Goal: Task Accomplishment & Management: Manage account settings

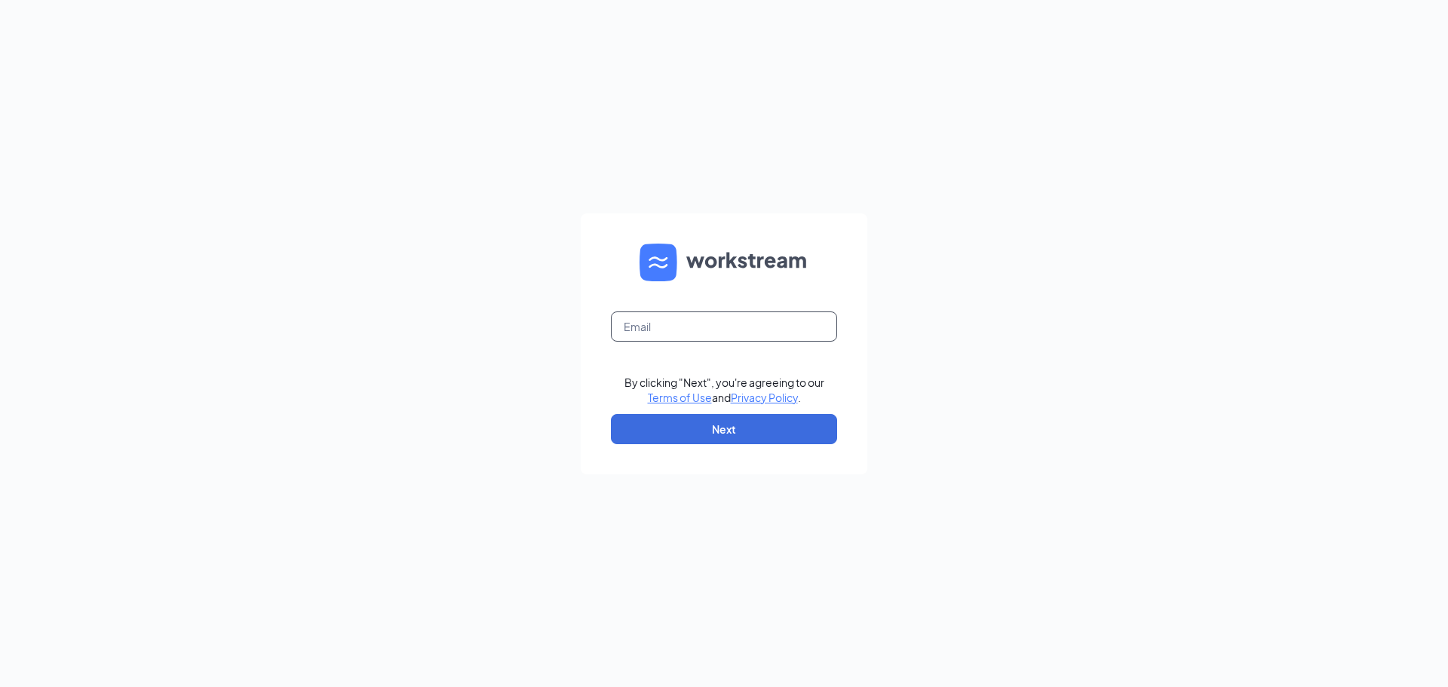
click at [656, 334] on input "text" at bounding box center [724, 326] width 226 height 30
type input "02219@chick-fil-a.com"
click at [734, 431] on button "Next" at bounding box center [724, 429] width 226 height 30
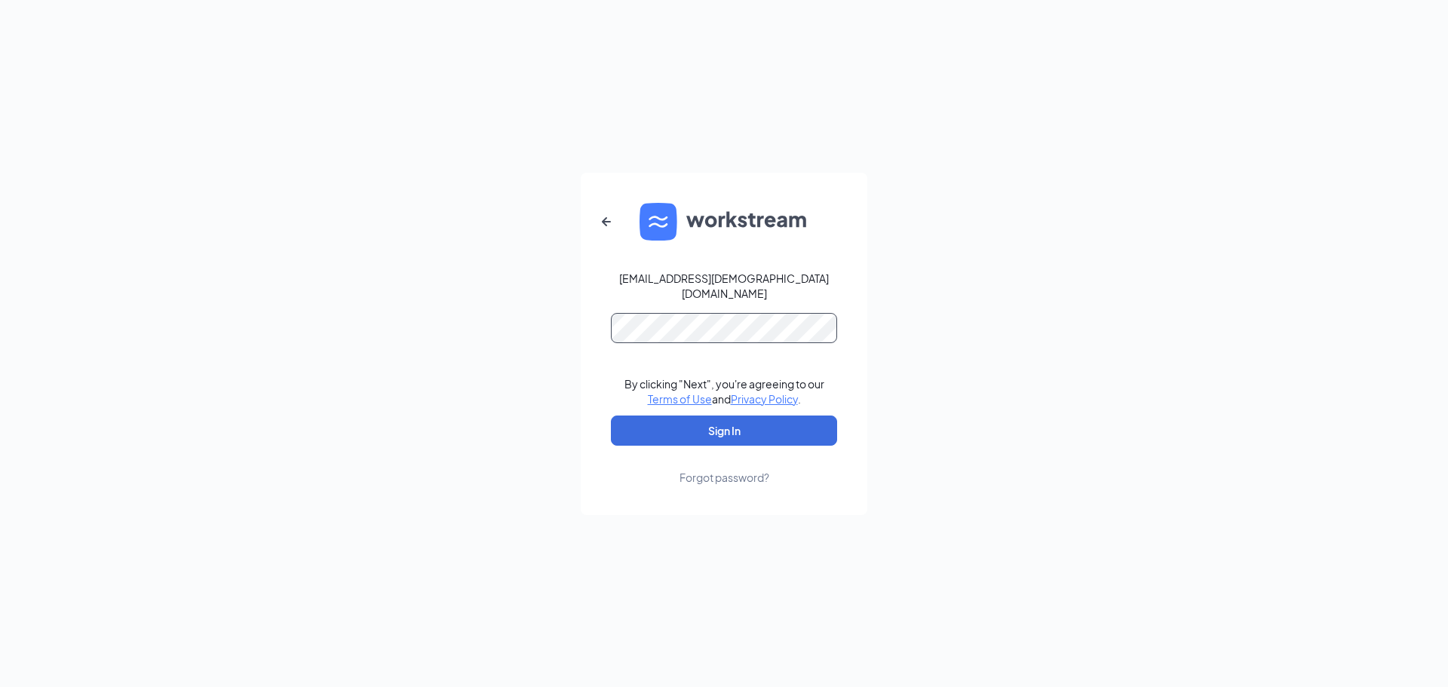
click at [611, 416] on button "Sign In" at bounding box center [724, 431] width 226 height 30
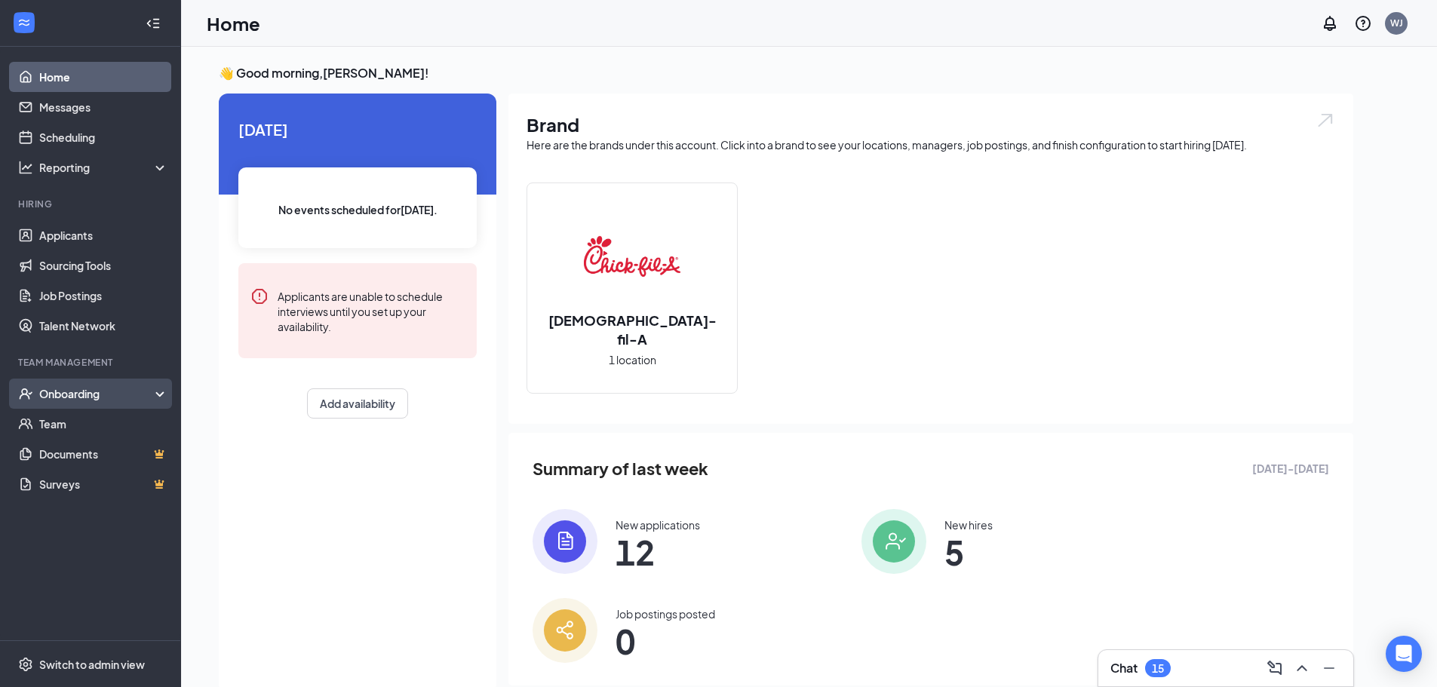
click at [70, 393] on div "Onboarding" at bounding box center [97, 393] width 116 height 15
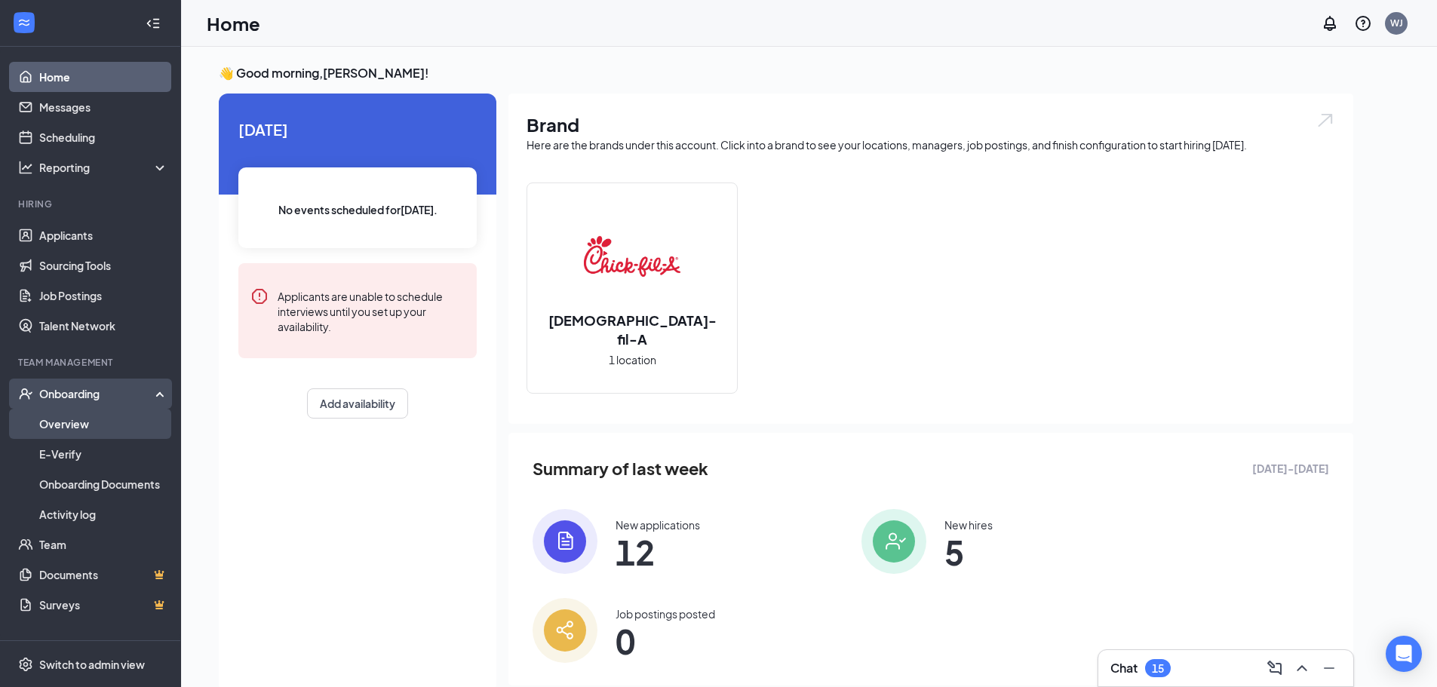
click at [54, 422] on link "Overview" at bounding box center [103, 424] width 129 height 30
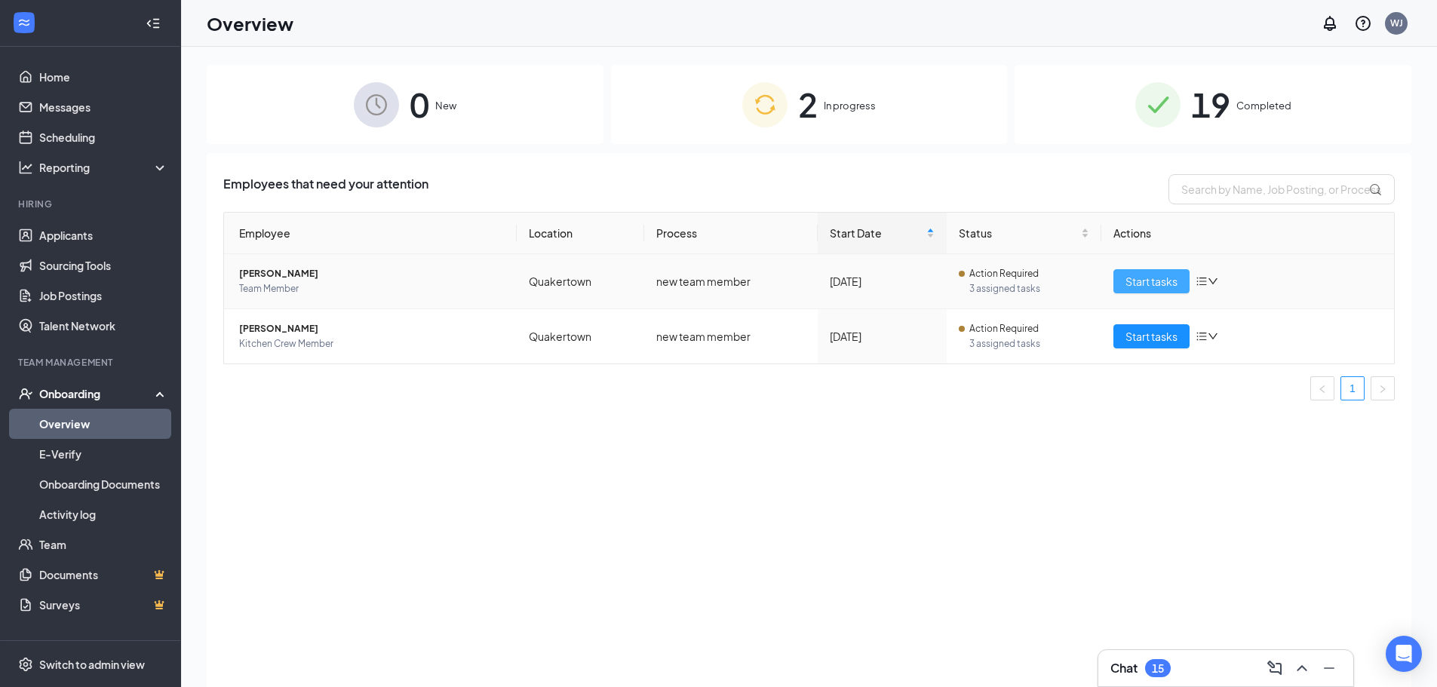
click at [1149, 280] on span "Start tasks" at bounding box center [1151, 281] width 52 height 17
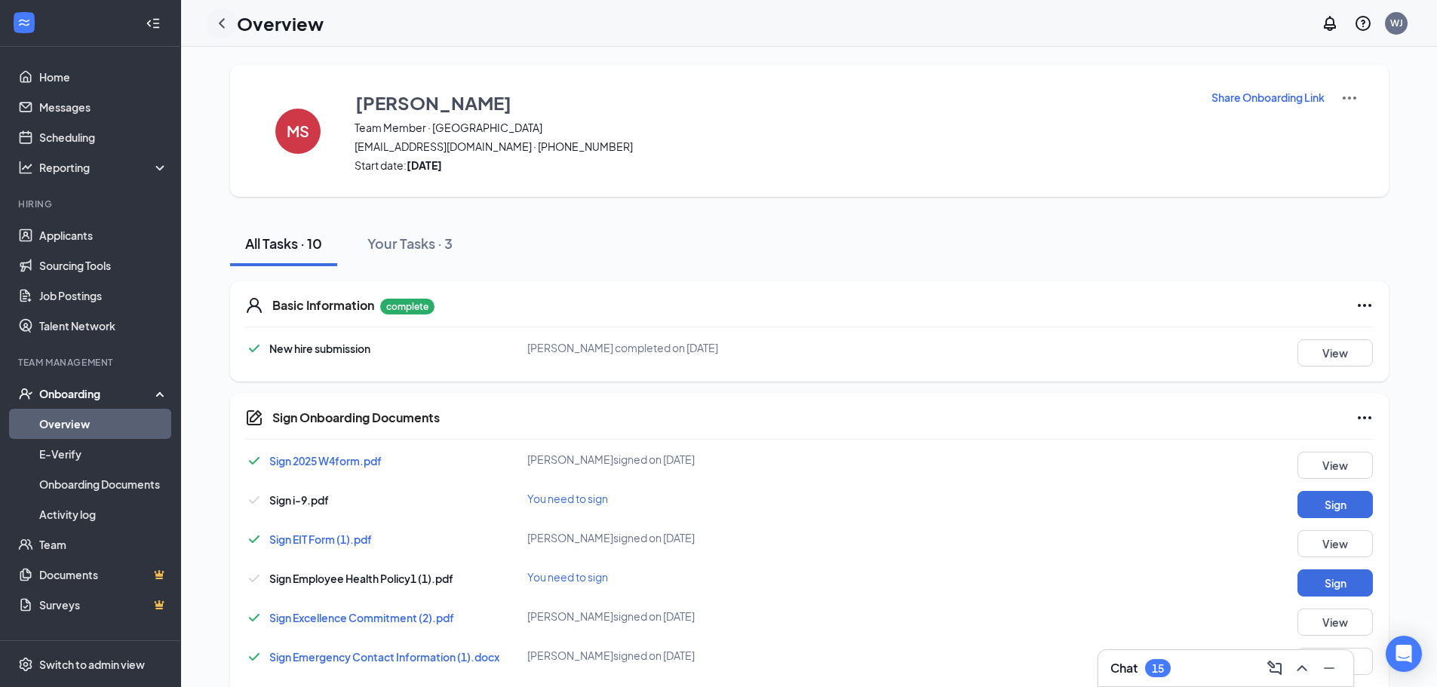
click at [222, 21] on icon "ChevronLeft" at bounding box center [222, 23] width 6 height 10
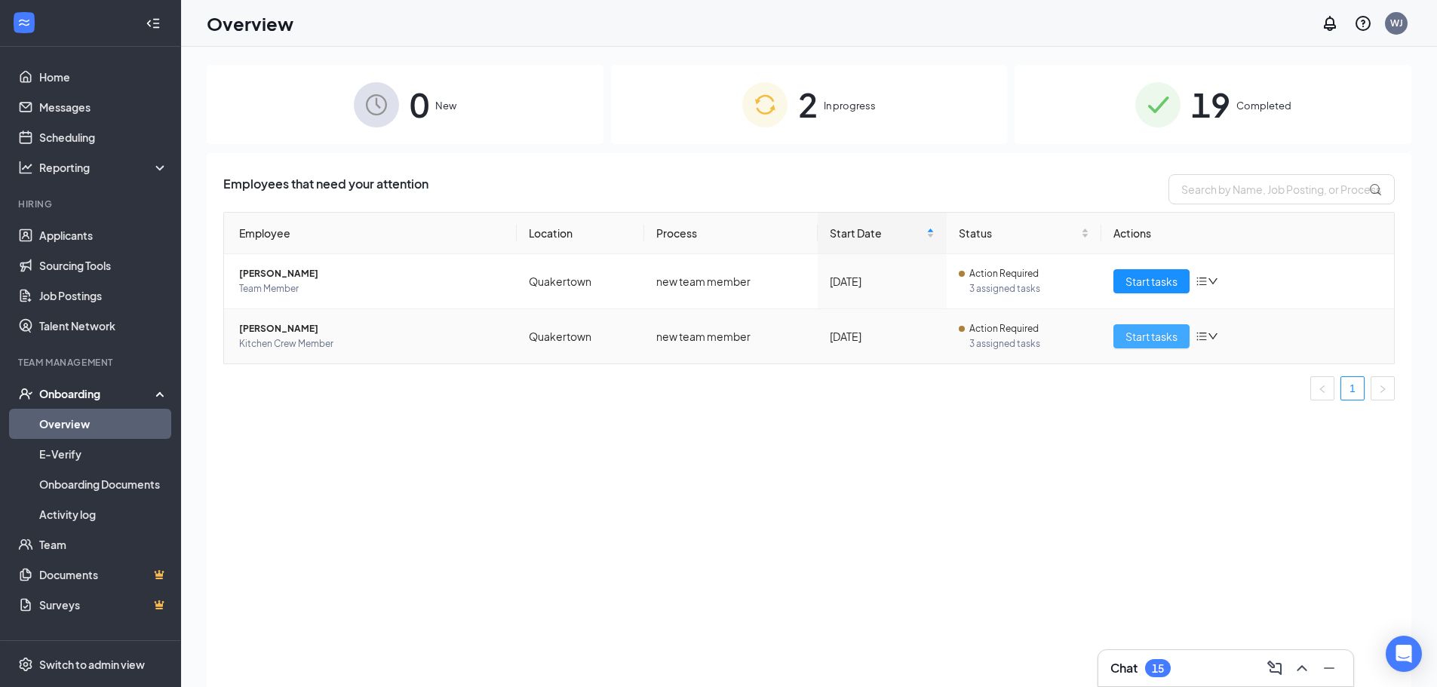
click at [1147, 343] on span "Start tasks" at bounding box center [1151, 336] width 52 height 17
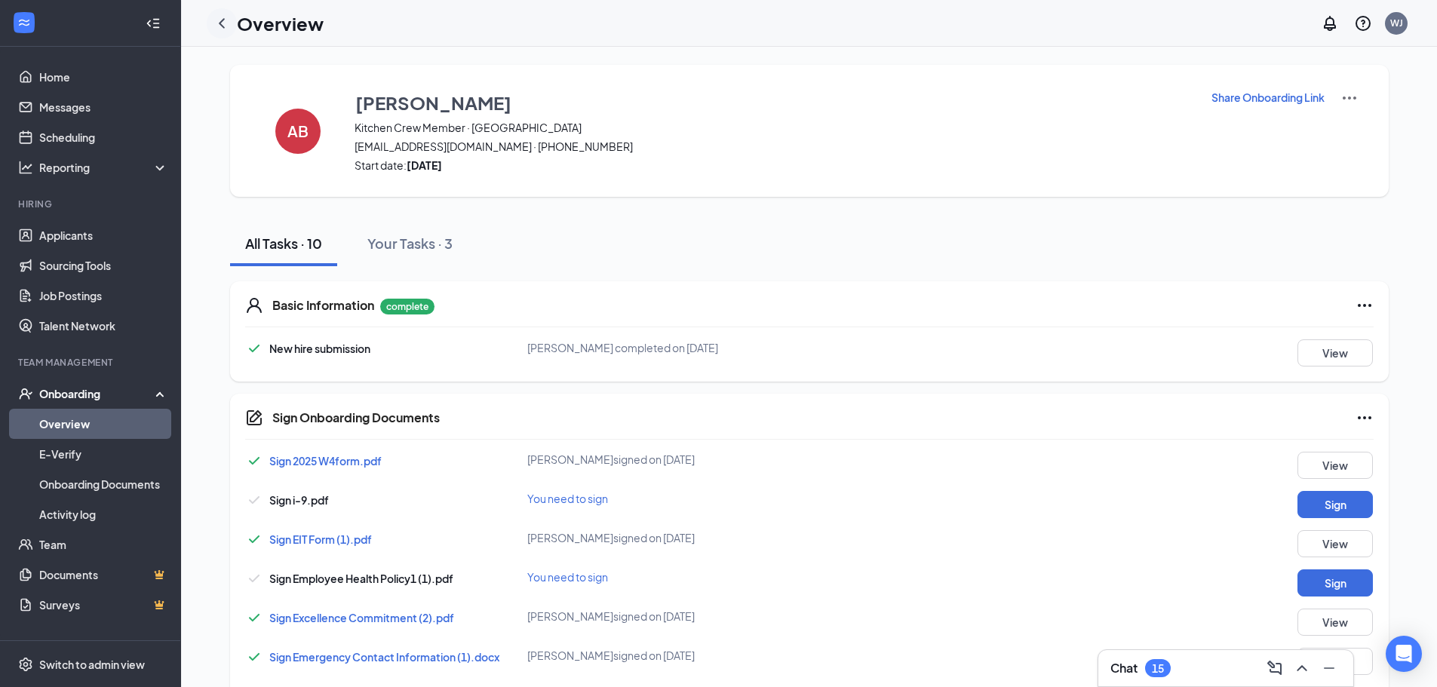
click at [221, 20] on icon "ChevronLeft" at bounding box center [222, 23] width 18 height 18
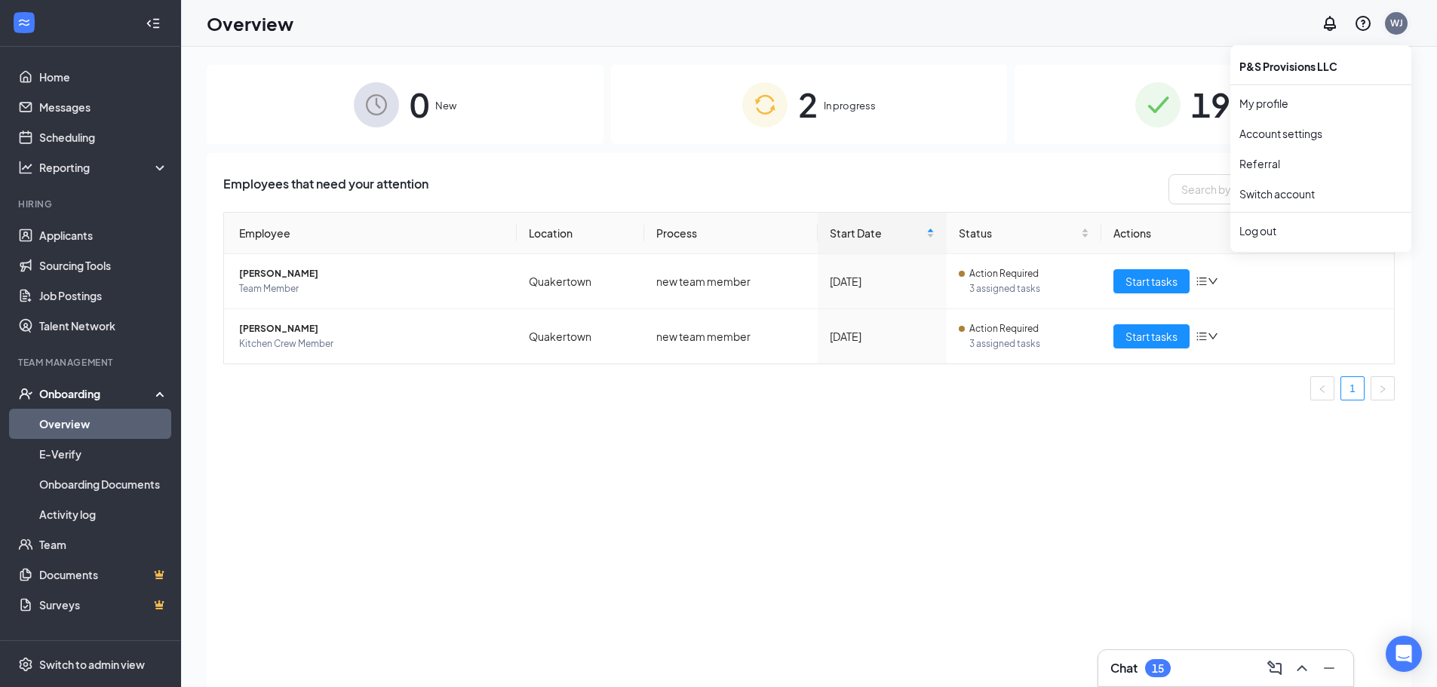
click at [1388, 20] on div "WJ" at bounding box center [1396, 23] width 23 height 23
click at [1260, 232] on div "Log out" at bounding box center [1320, 230] width 163 height 15
